Goal: Check status

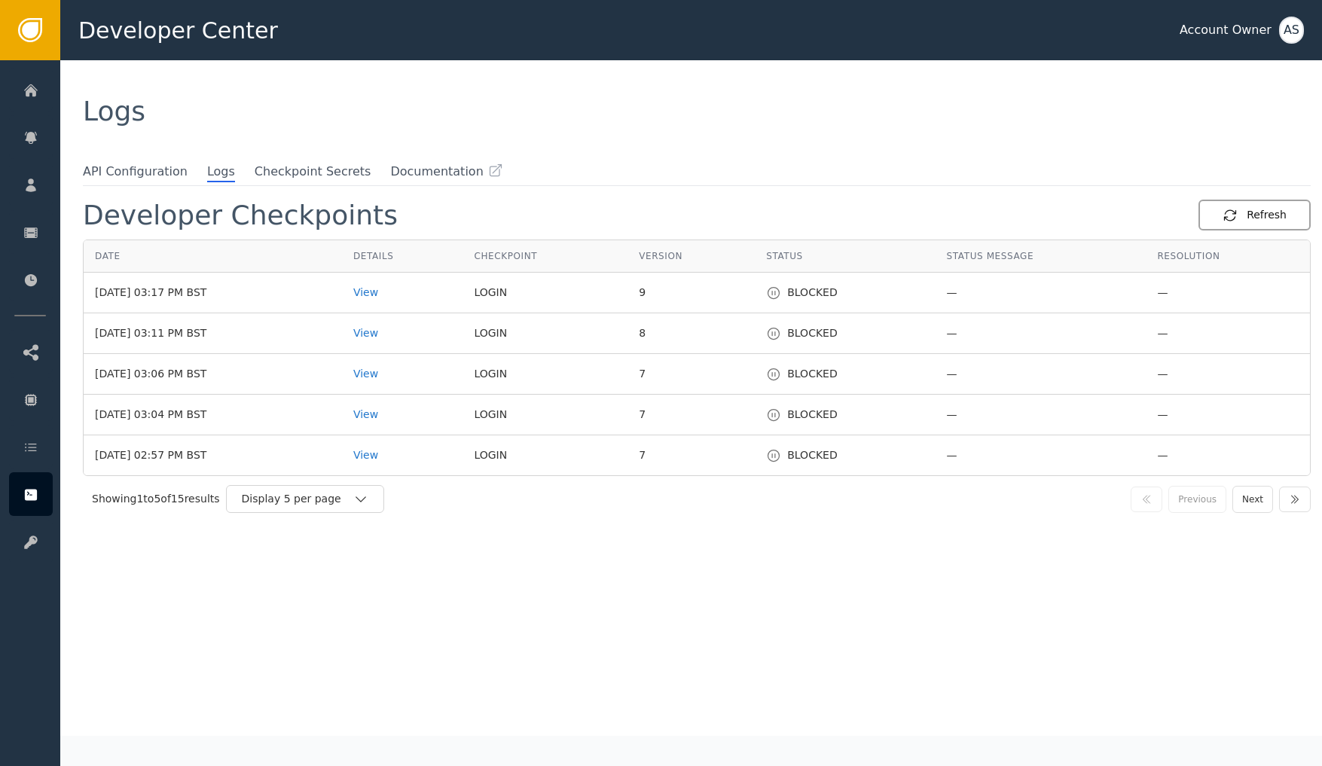
click at [1271, 209] on div "Refresh" at bounding box center [1255, 215] width 64 height 16
click at [1238, 218] on icon "button" at bounding box center [1230, 215] width 15 height 15
click at [1242, 219] on div "Refresh" at bounding box center [1255, 215] width 64 height 16
click at [1262, 212] on div "Refresh" at bounding box center [1255, 215] width 64 height 16
drag, startPoint x: 968, startPoint y: 314, endPoint x: 1067, endPoint y: 289, distance: 101.8
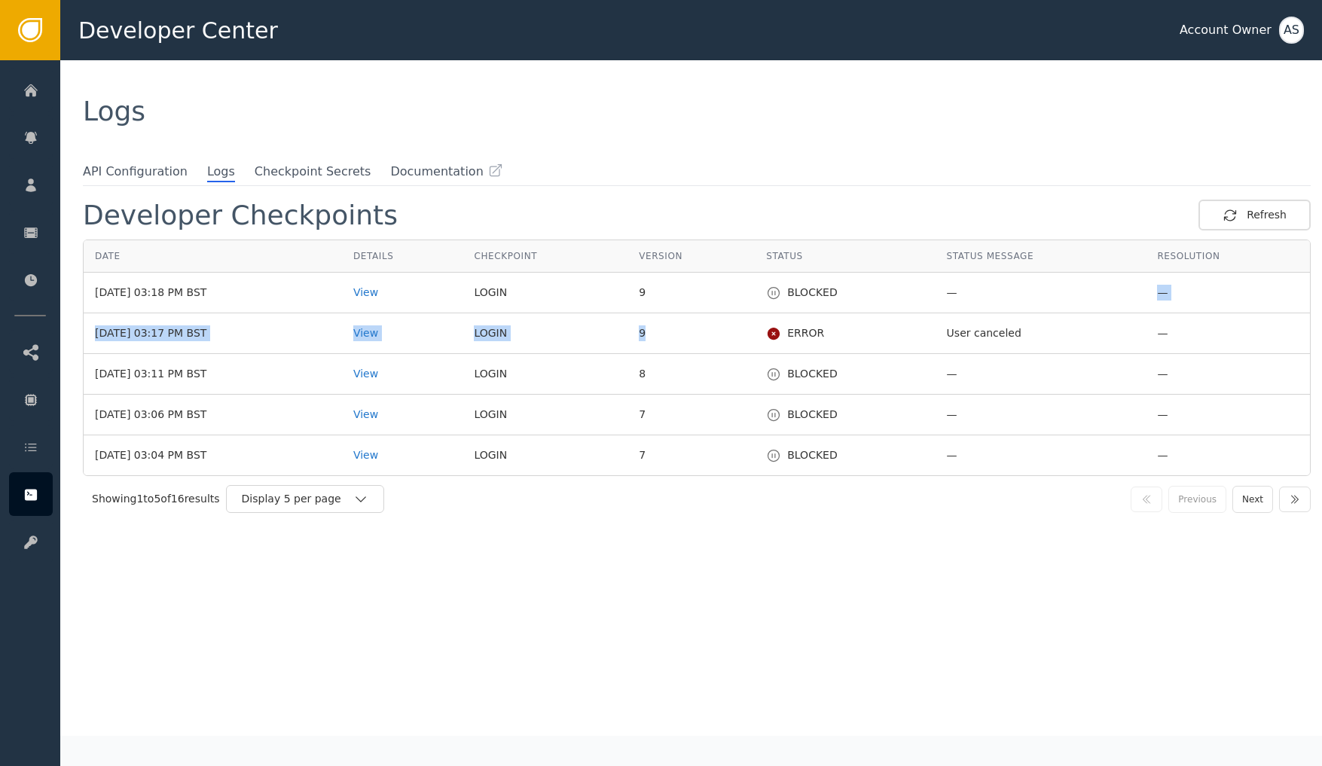
click at [1067, 289] on tbody "[DATE] 03:18 PM BST View LOGIN 9 BLOCKED — — [DATE] 03:17 PM BST View LOGIN 9 E…" at bounding box center [697, 374] width 1227 height 203
click at [1067, 289] on td "—" at bounding box center [1041, 293] width 211 height 41
drag, startPoint x: 1011, startPoint y: 296, endPoint x: 954, endPoint y: 293, distance: 57.3
click at [954, 293] on td "—" at bounding box center [1041, 293] width 211 height 41
click at [530, 607] on div "Developer Checkpoints Refresh Date Details Checkpoint Version Status Status Mes…" at bounding box center [697, 468] width 1228 height 536
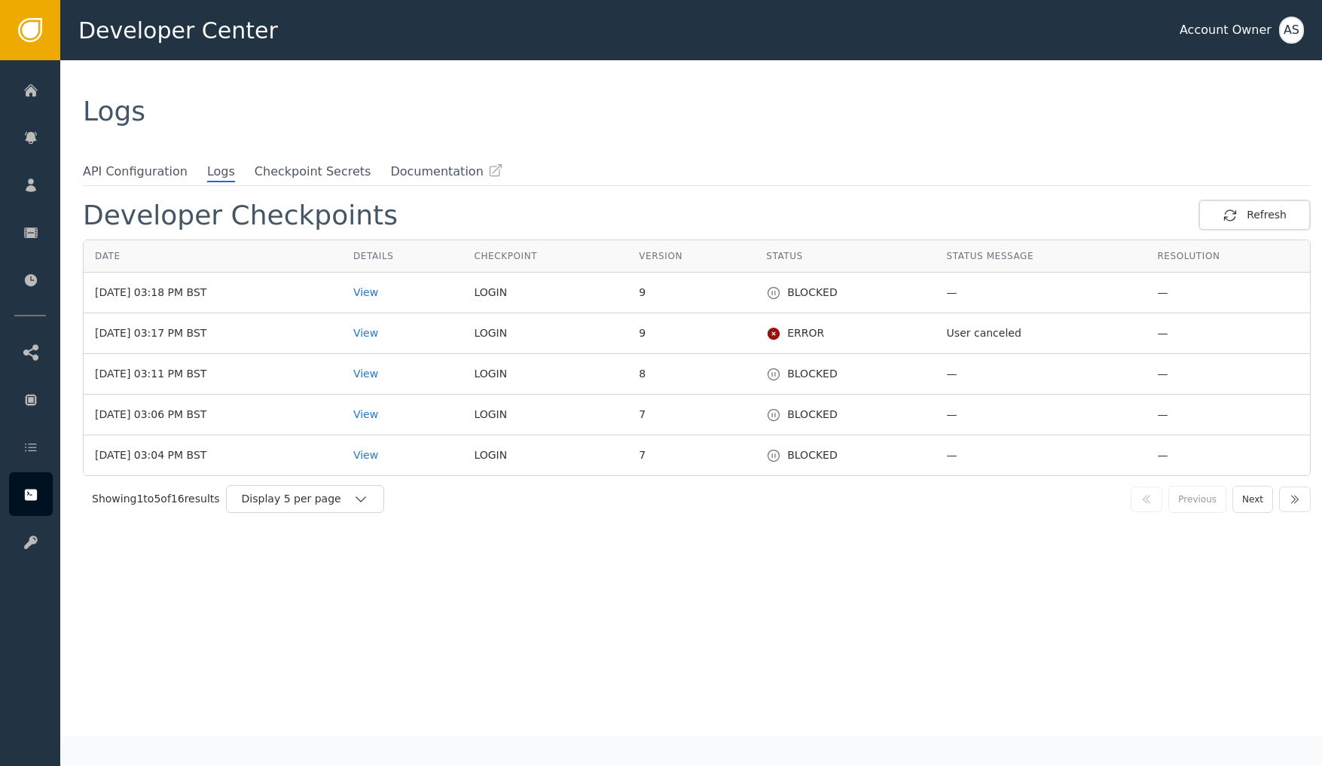
click at [536, 637] on div "Developer Checkpoints Refresh Date Details Checkpoint Version Status Status Mes…" at bounding box center [697, 468] width 1228 height 536
